Goal: Task Accomplishment & Management: Use online tool/utility

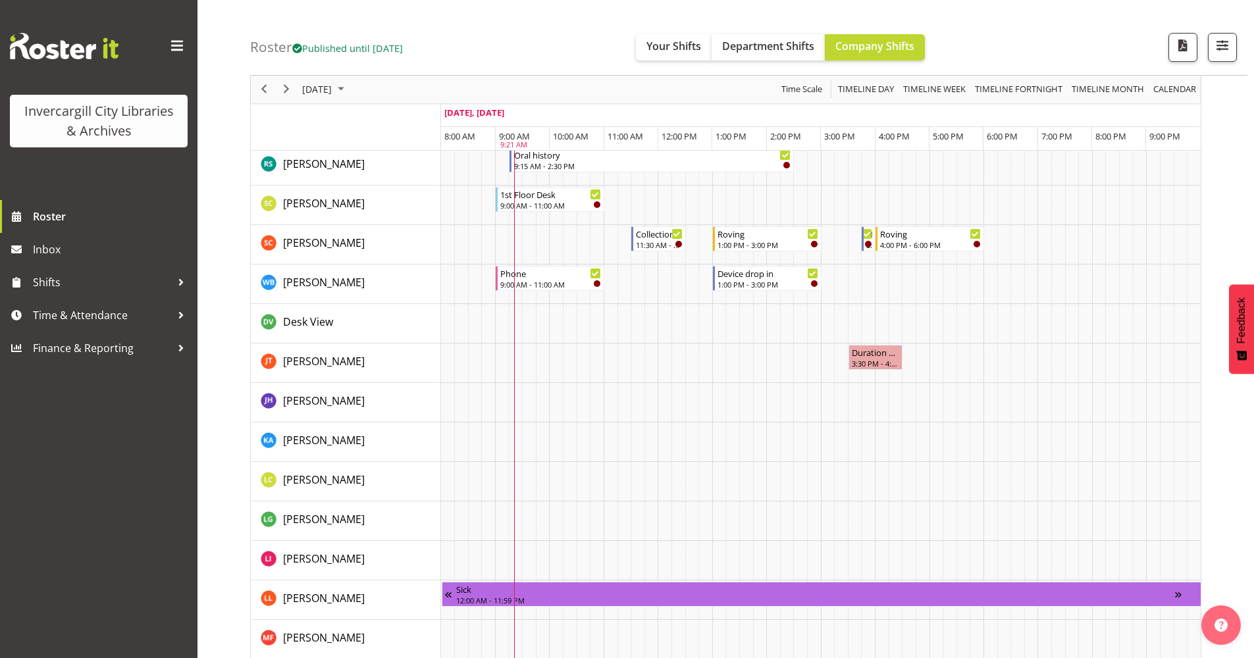
scroll to position [921, 0]
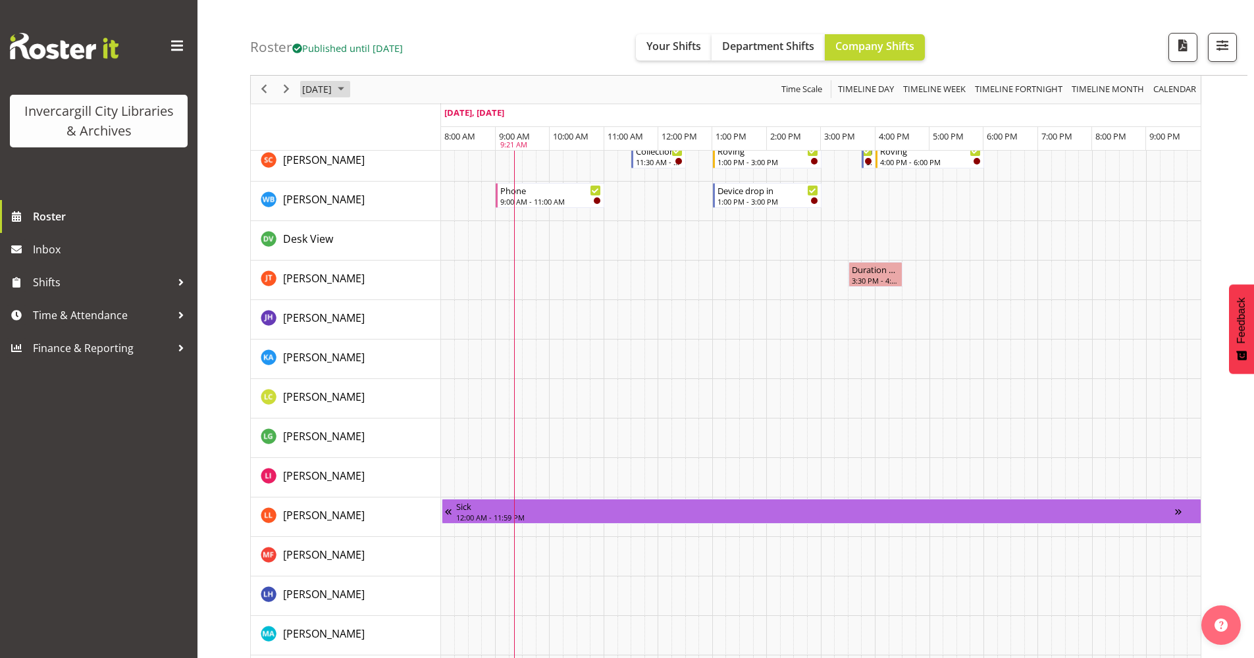
click at [349, 85] on span "October 2025" at bounding box center [341, 90] width 16 height 16
click at [401, 191] on span "9" at bounding box center [400, 190] width 20 height 20
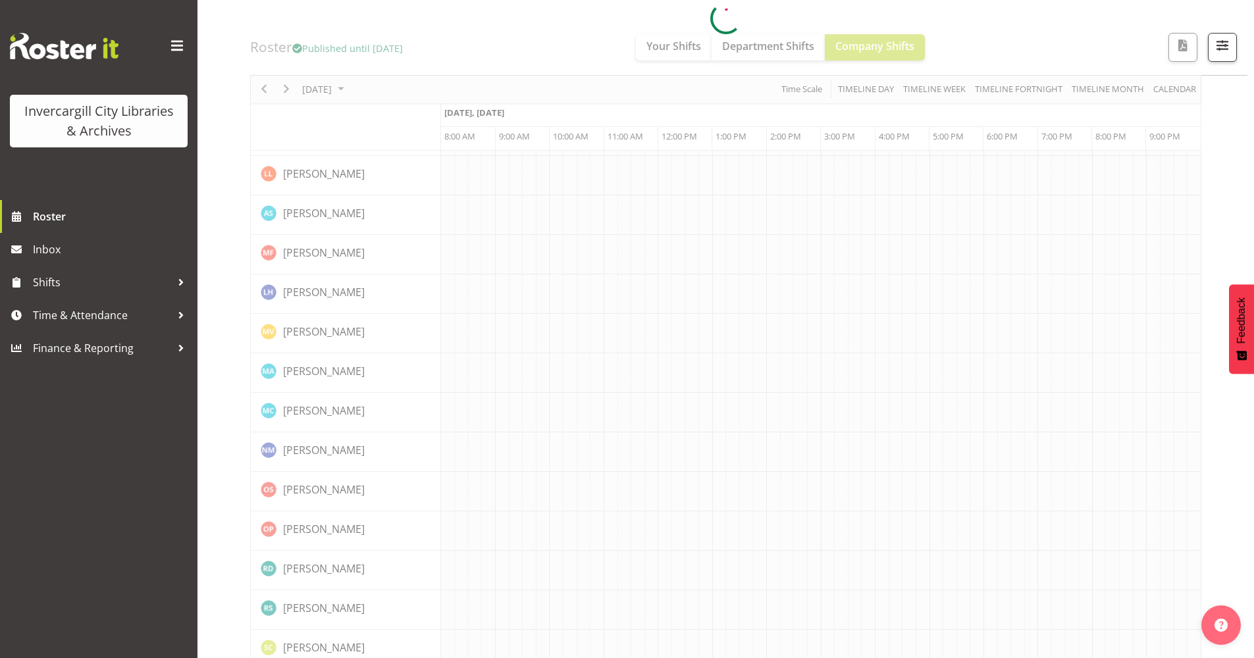
scroll to position [0, 0]
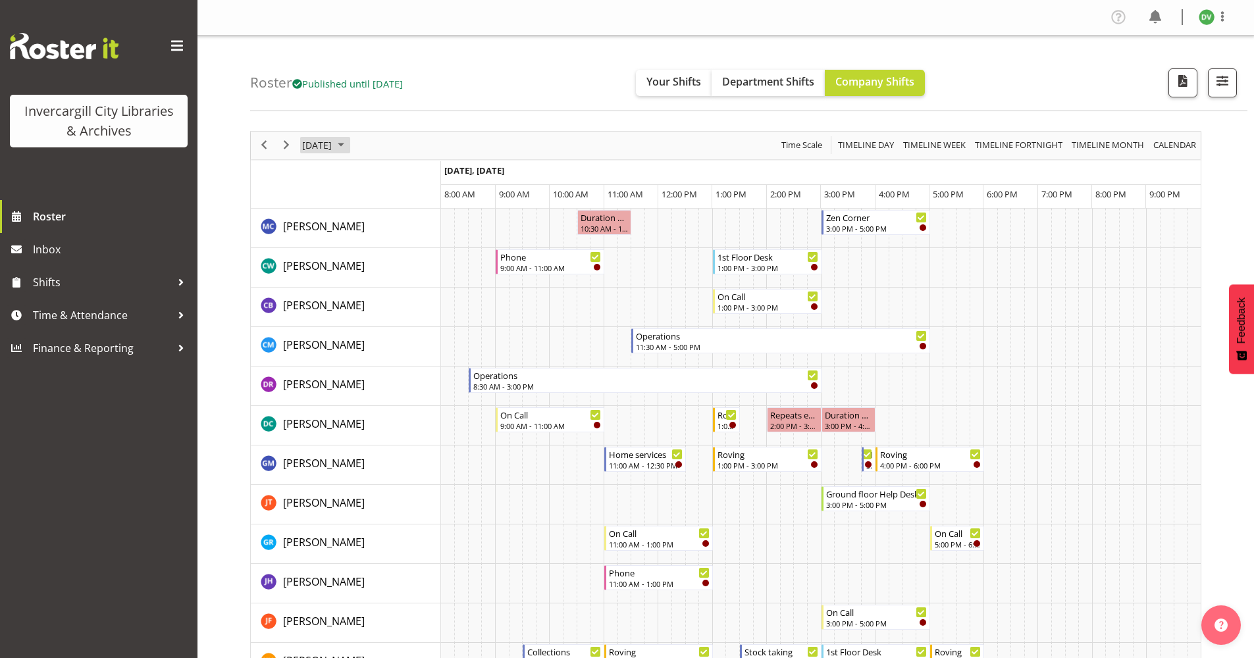
click at [349, 145] on span "October 2025" at bounding box center [341, 145] width 16 height 16
click at [444, 247] on span "11" at bounding box center [442, 246] width 20 height 20
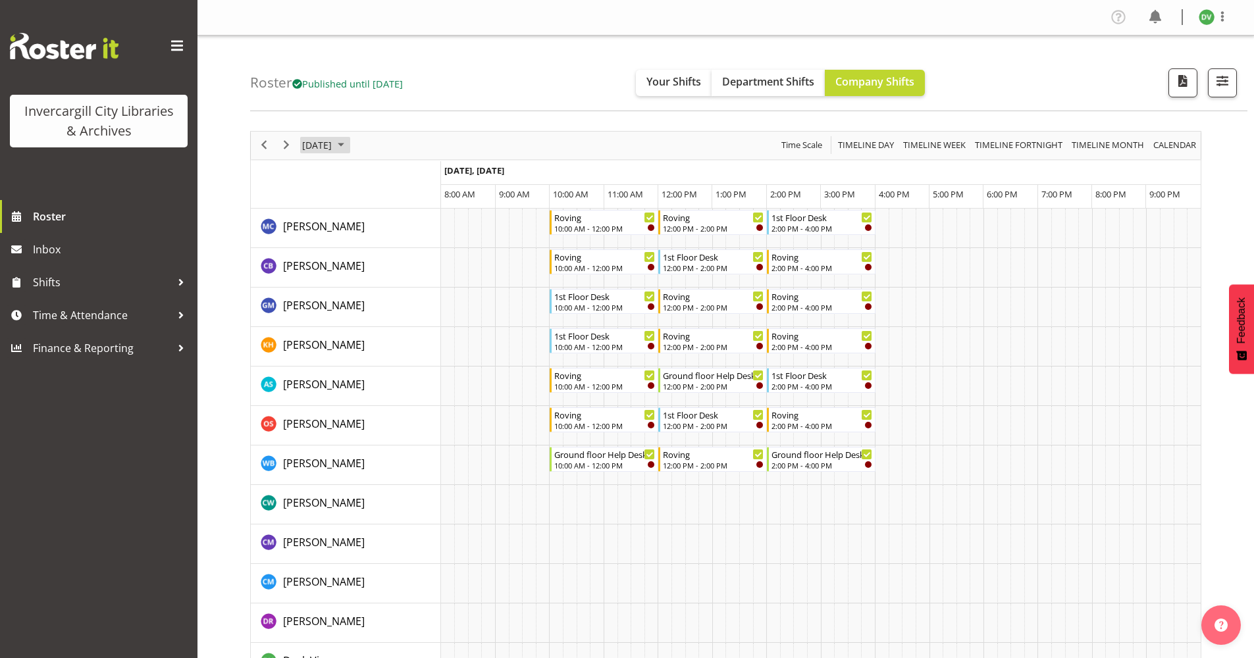
click at [349, 145] on span "October 2025" at bounding box center [341, 145] width 16 height 16
click at [315, 271] on span "12" at bounding box center [316, 269] width 20 height 20
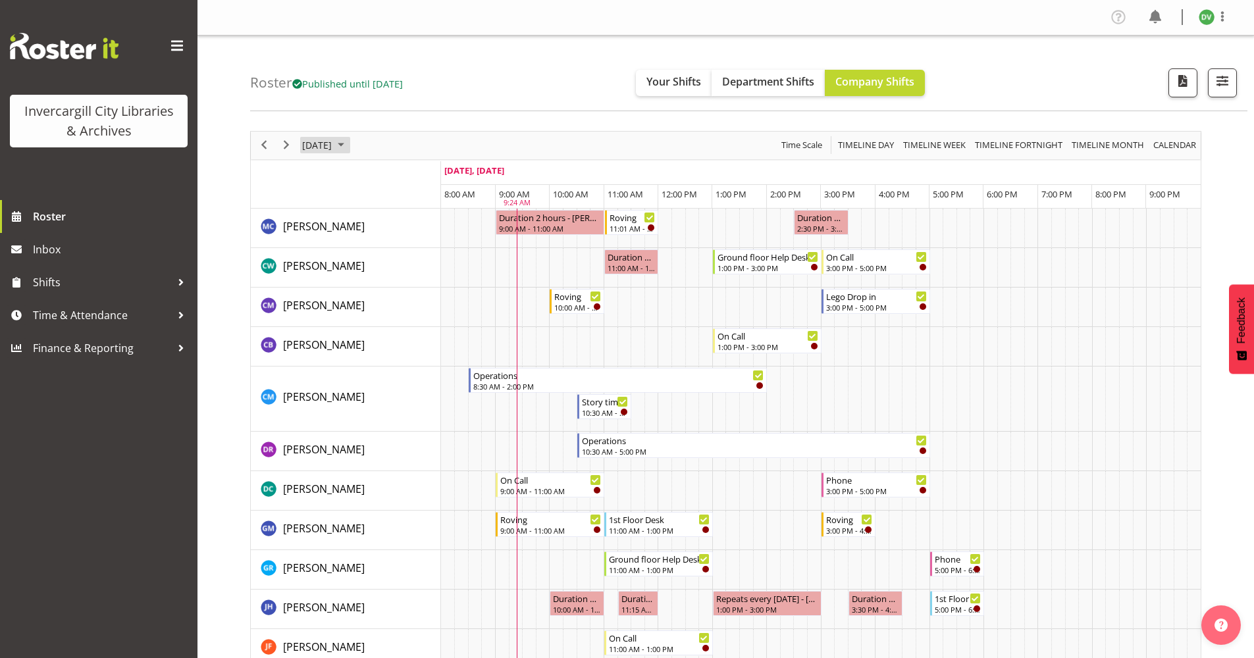
click at [349, 139] on span "October 2025" at bounding box center [341, 145] width 16 height 16
click at [336, 269] on span "13" at bounding box center [337, 269] width 20 height 20
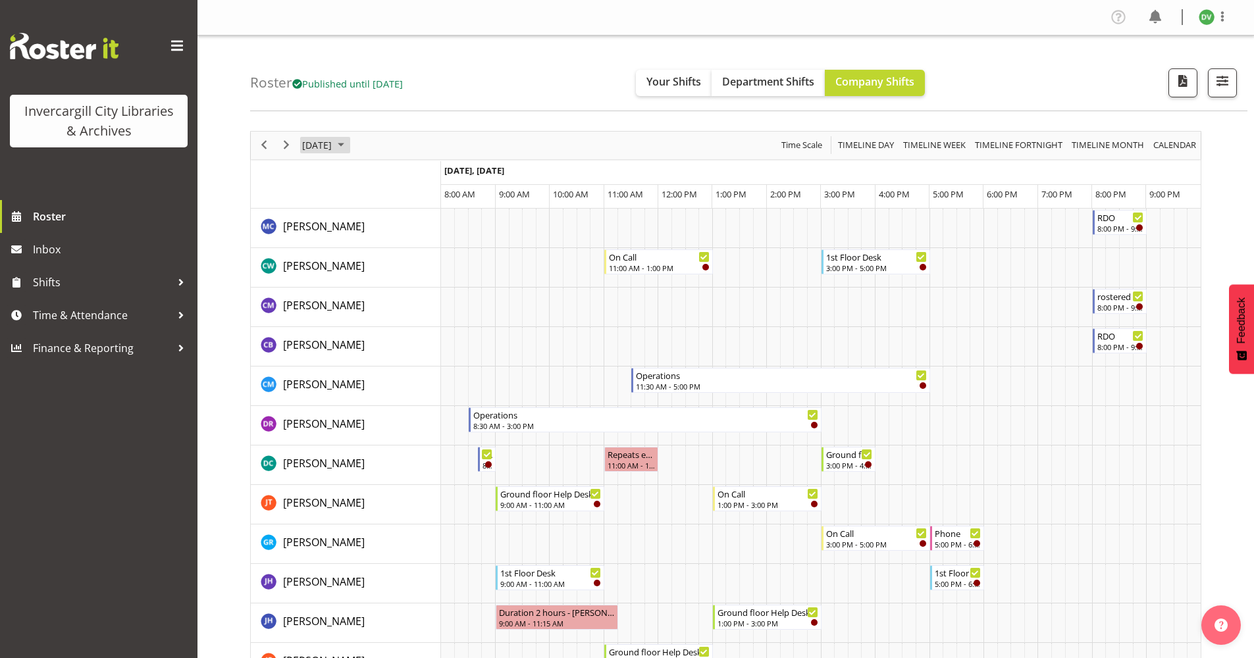
click at [349, 142] on span "October 2025" at bounding box center [341, 145] width 16 height 16
click at [354, 268] on span "14" at bounding box center [358, 269] width 20 height 20
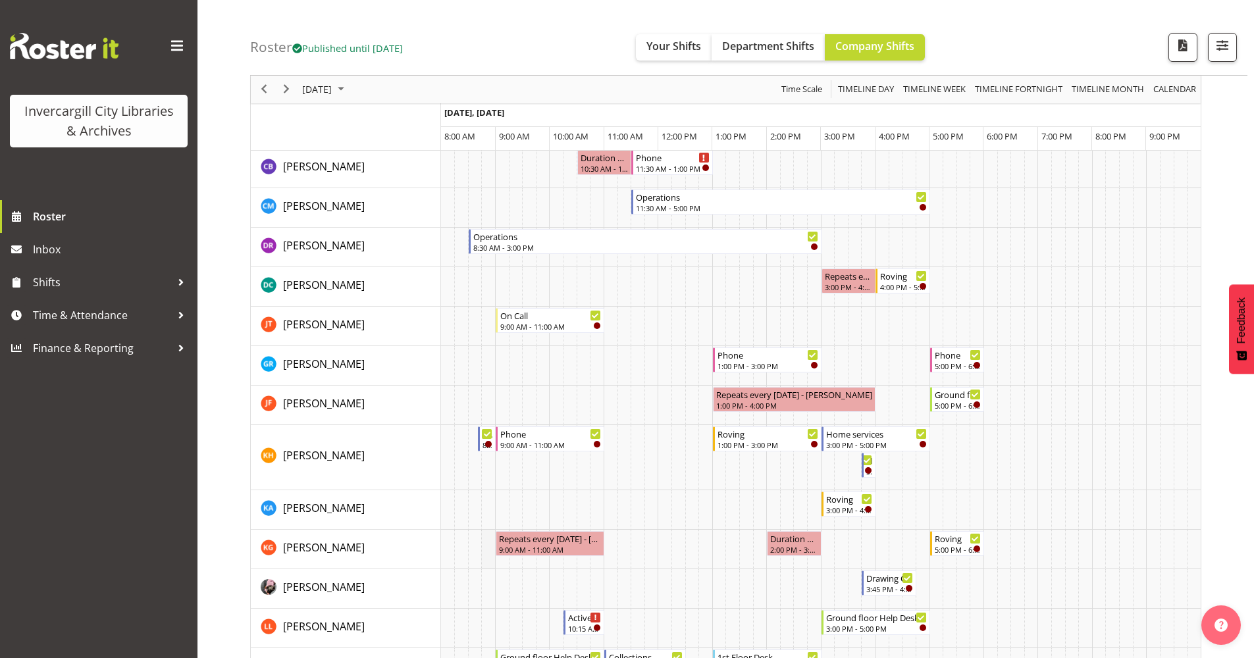
scroll to position [263, 0]
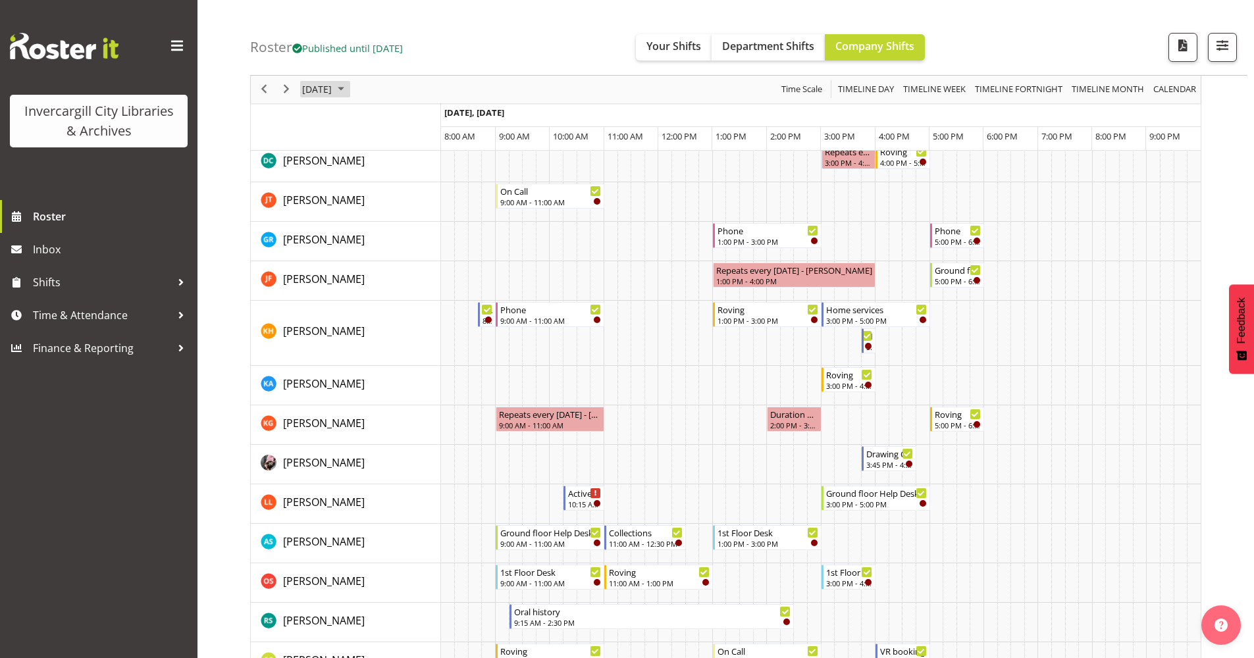
click at [349, 84] on span "October 2025" at bounding box center [341, 90] width 16 height 16
click at [380, 205] on span "15" at bounding box center [379, 213] width 20 height 20
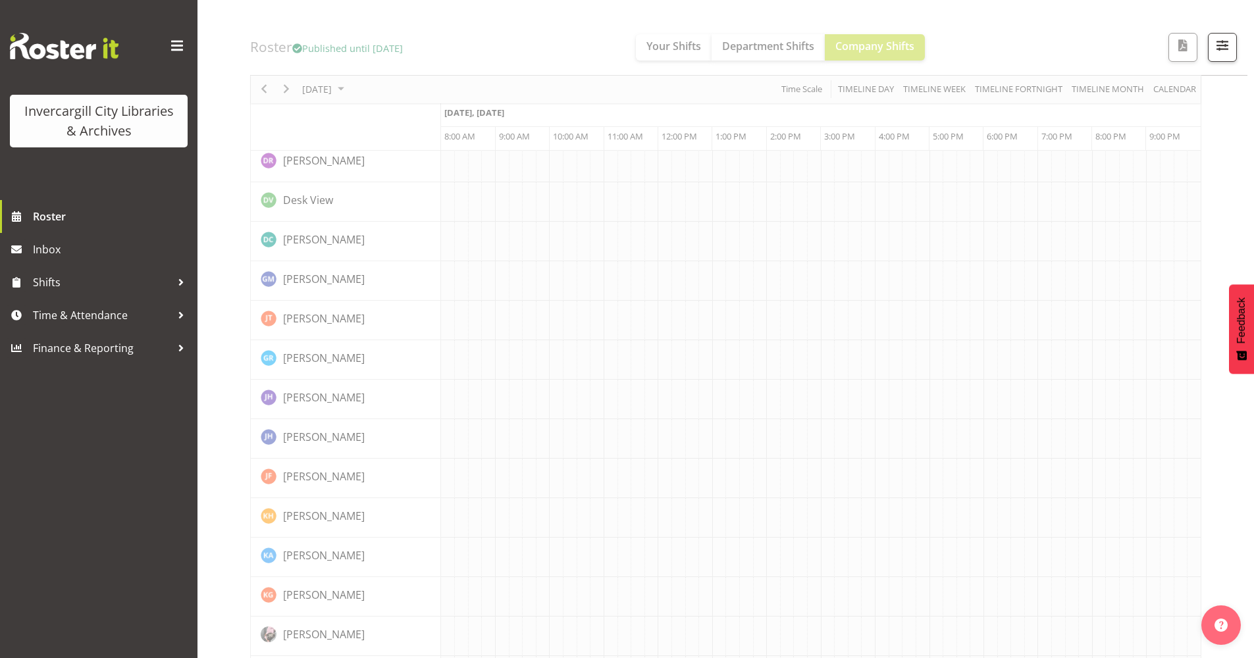
scroll to position [0, 0]
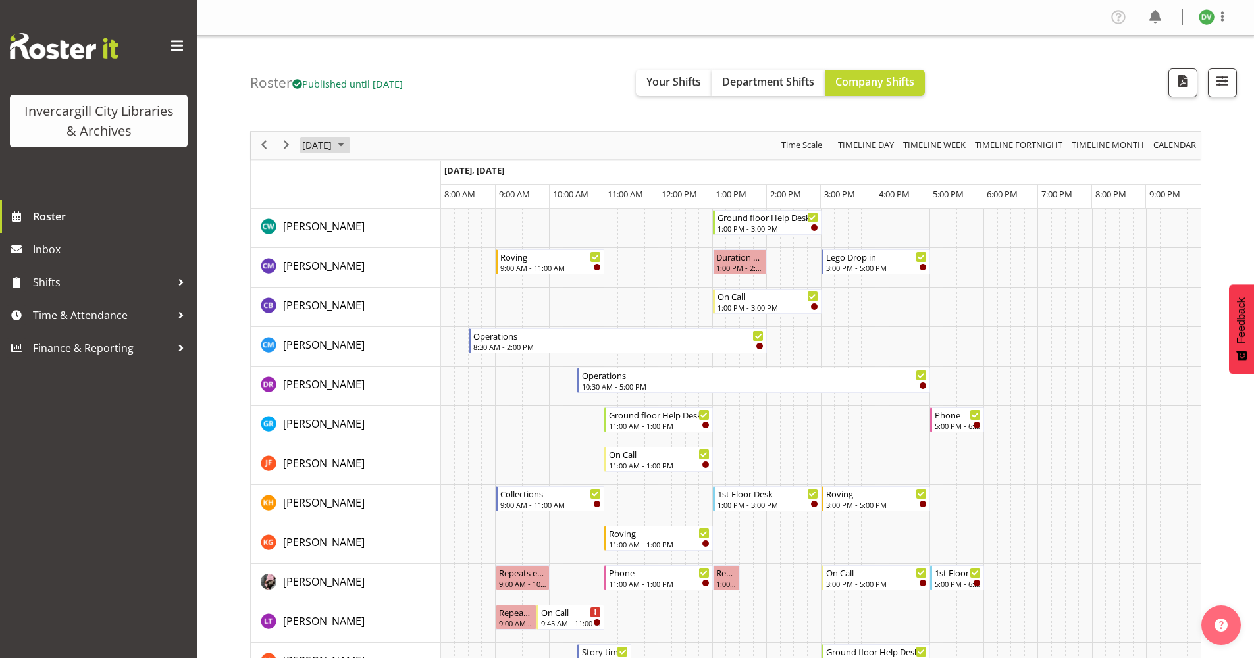
click at [349, 143] on span "October 2025" at bounding box center [341, 145] width 16 height 16
click at [403, 272] on span "16" at bounding box center [400, 269] width 20 height 20
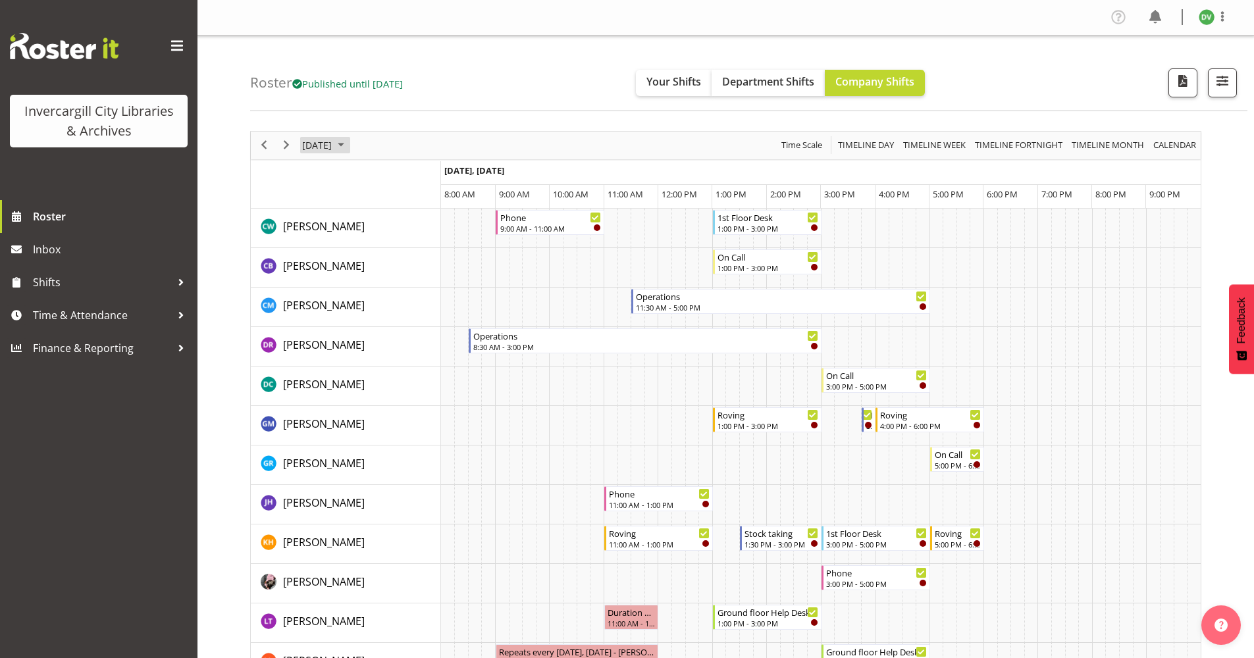
click at [349, 145] on span "October 2025" at bounding box center [341, 145] width 16 height 16
click at [357, 270] on span "14" at bounding box center [358, 269] width 20 height 20
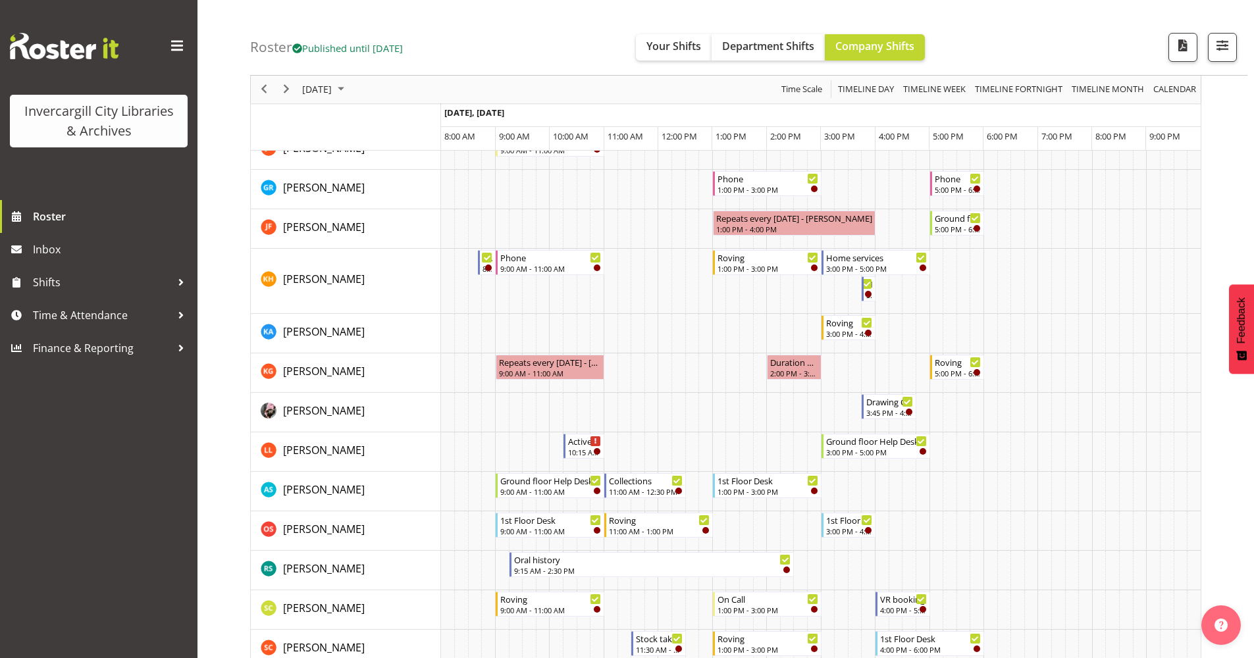
scroll to position [329, 0]
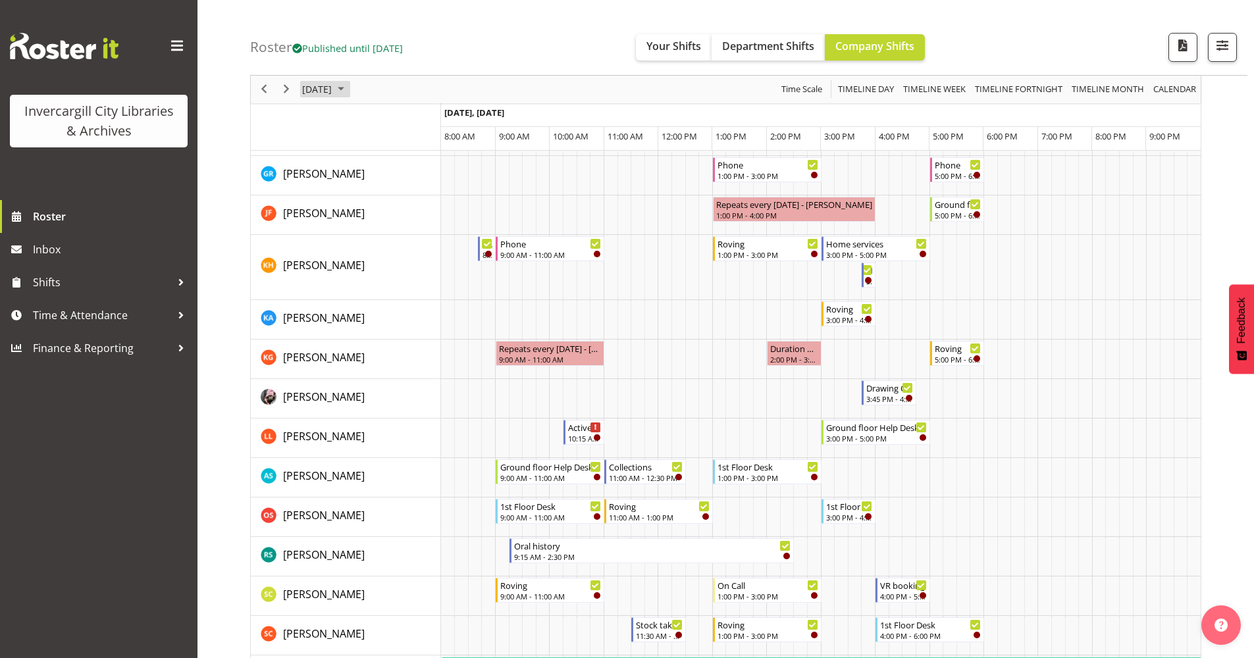
click at [349, 86] on span "October 2025" at bounding box center [341, 90] width 16 height 16
click at [420, 215] on span "17" at bounding box center [421, 213] width 20 height 20
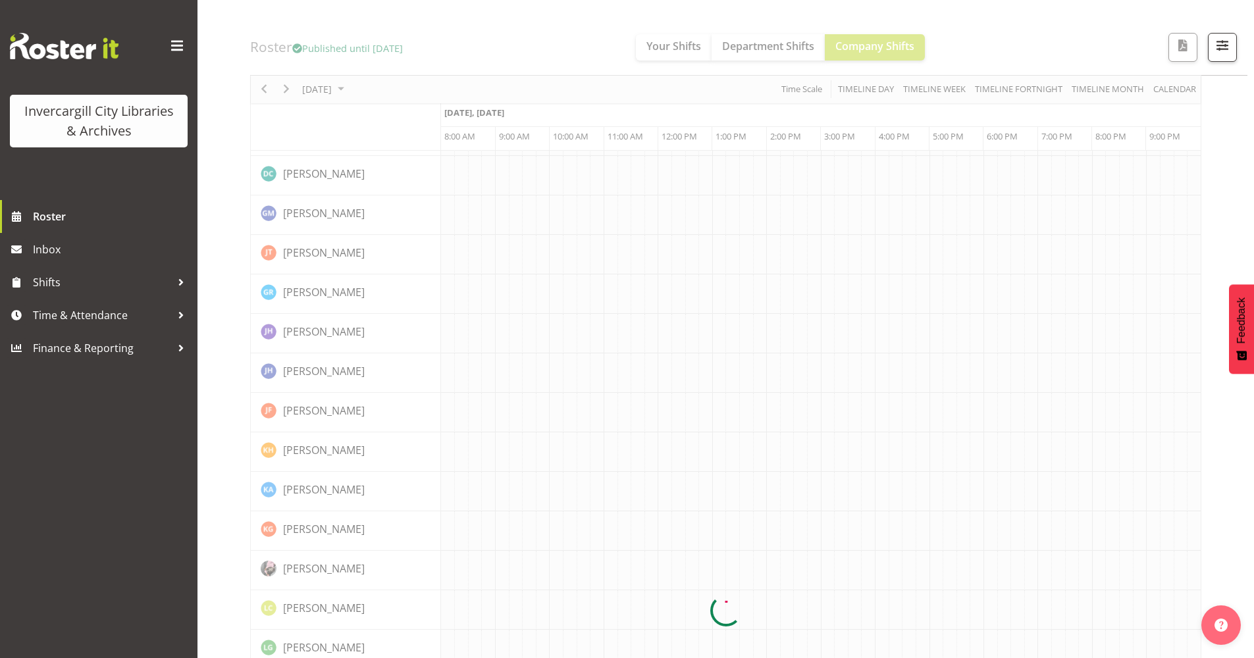
scroll to position [0, 0]
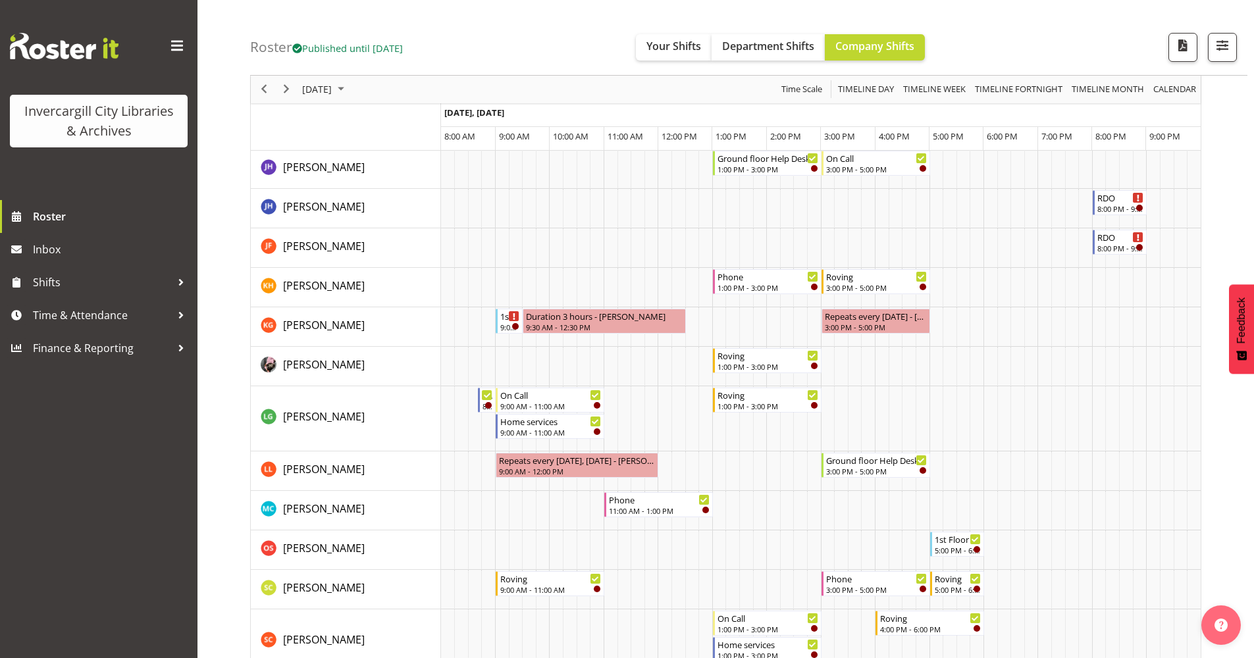
scroll to position [461, 0]
